Goal: Information Seeking & Learning: Understand process/instructions

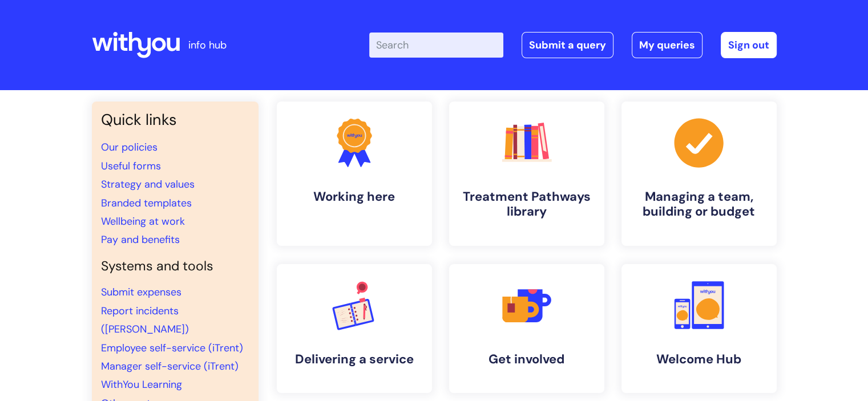
click at [410, 45] on input "Enter your search term here..." at bounding box center [436, 45] width 134 height 25
type input "eap"
click button "Search" at bounding box center [0, 0] width 0 height 0
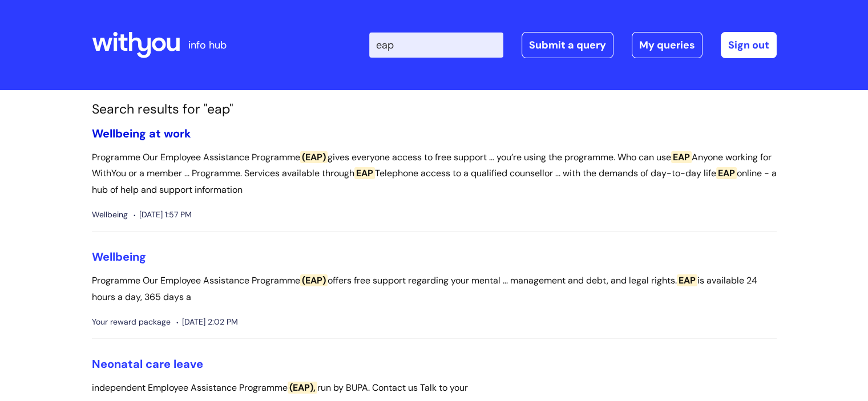
click at [155, 134] on link "Wellbeing at work" at bounding box center [141, 133] width 99 height 15
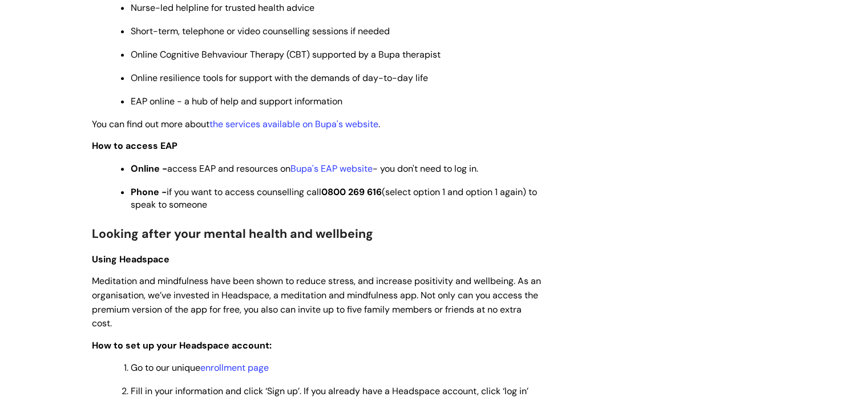
scroll to position [685, 0]
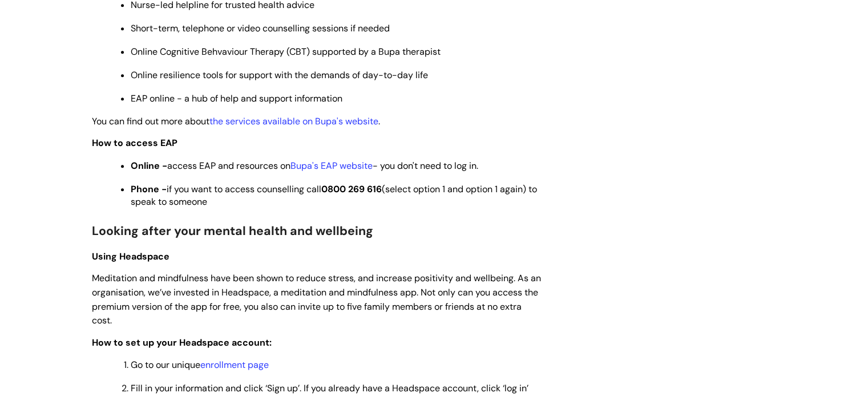
drag, startPoint x: 128, startPoint y: 146, endPoint x: 100, endPoint y: 146, distance: 27.4
click at [128, 146] on strong "How to access EAP" at bounding box center [135, 143] width 86 height 12
drag, startPoint x: 90, startPoint y: 148, endPoint x: 516, endPoint y: 211, distance: 430.6
copy div "How to access EAP Online - access EAP and resources on Bupa's EAP website - you…"
